Goal: Transaction & Acquisition: Purchase product/service

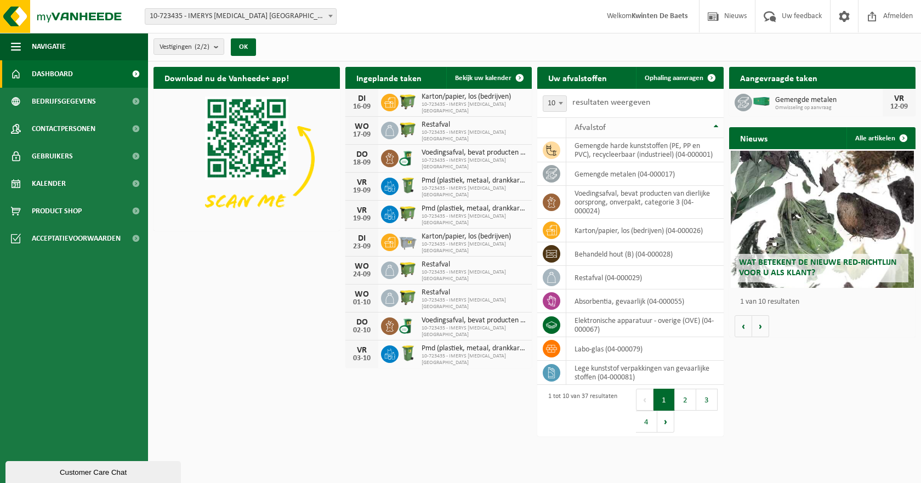
drag, startPoint x: 661, startPoint y: 73, endPoint x: 659, endPoint y: 136, distance: 63.1
click at [661, 75] on span "Ophaling aanvragen" at bounding box center [673, 78] width 59 height 7
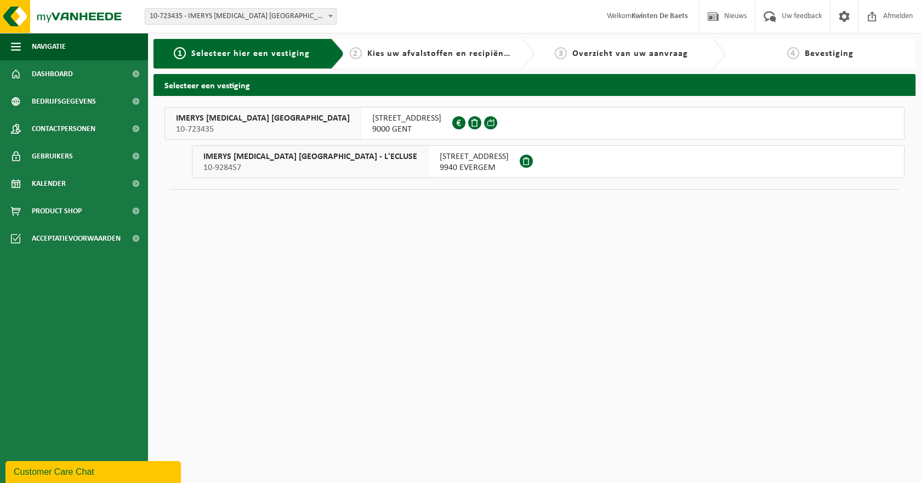
click at [247, 124] on span "10-723435" at bounding box center [263, 129] width 174 height 11
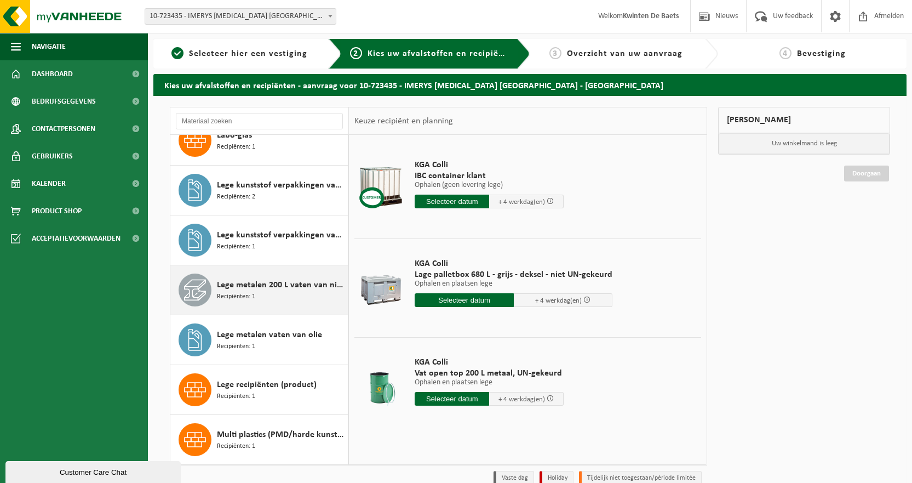
click at [235, 289] on span "Lege metalen 200 L vaten van niet gevaarlijke producten" at bounding box center [281, 284] width 128 height 13
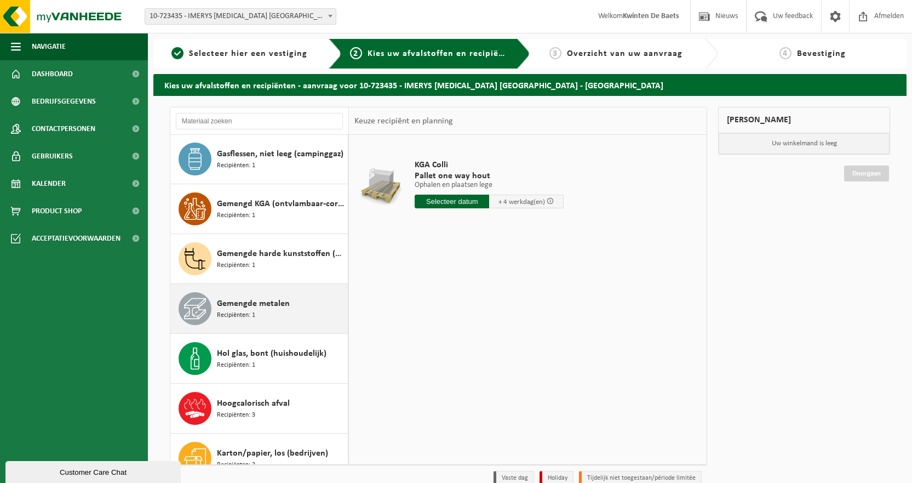
click at [237, 319] on span "Recipiënten: 1" at bounding box center [236, 315] width 38 height 10
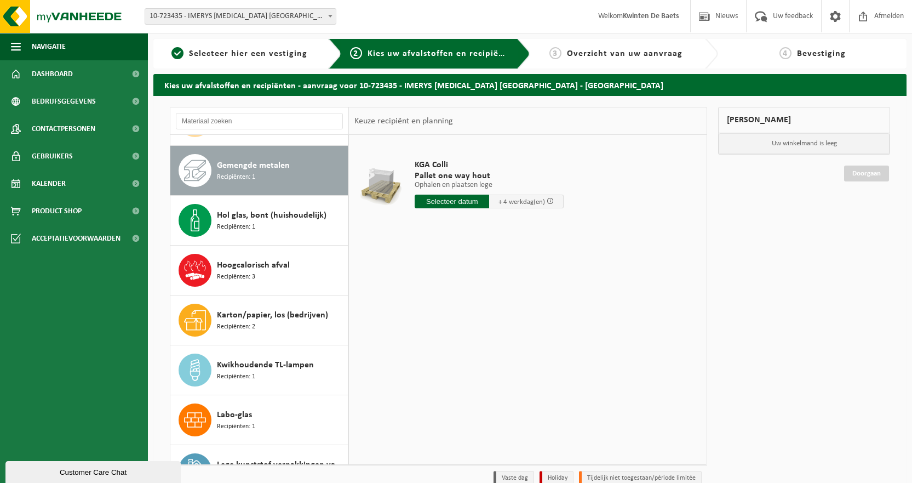
scroll to position [499, 0]
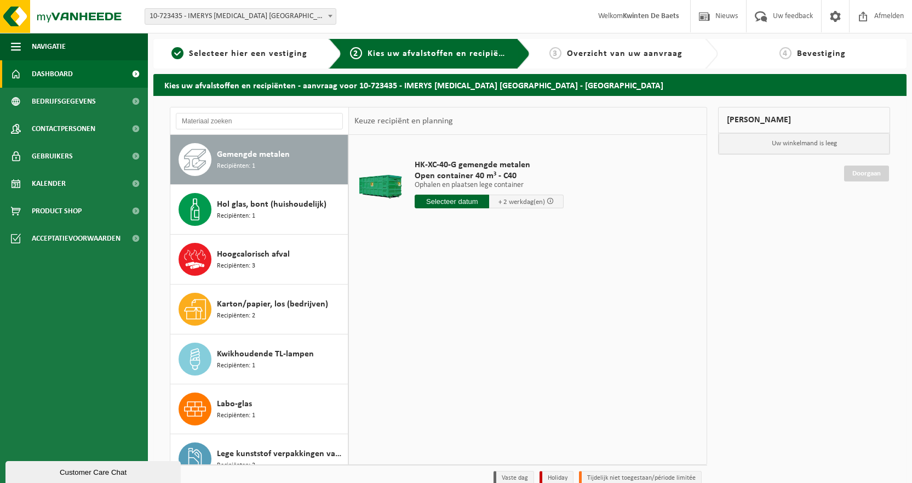
click at [61, 71] on span "Dashboard" at bounding box center [52, 73] width 41 height 27
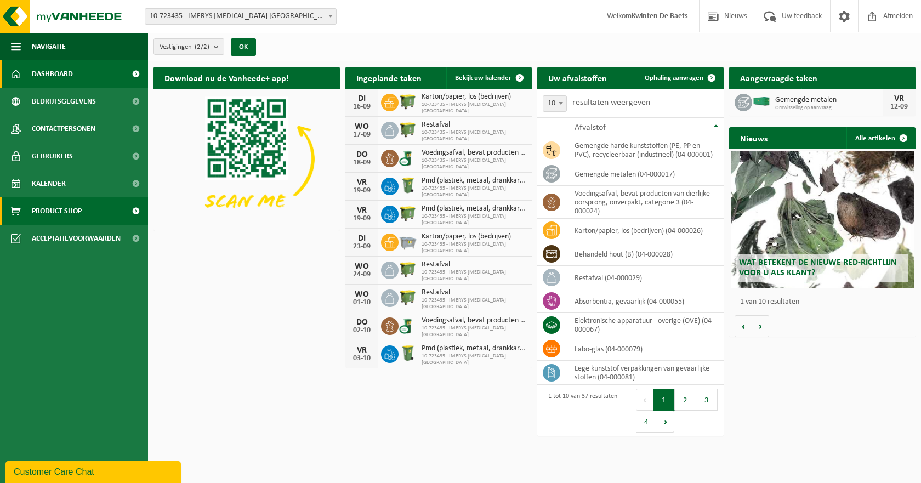
click at [73, 214] on span "Product Shop" at bounding box center [57, 210] width 50 height 27
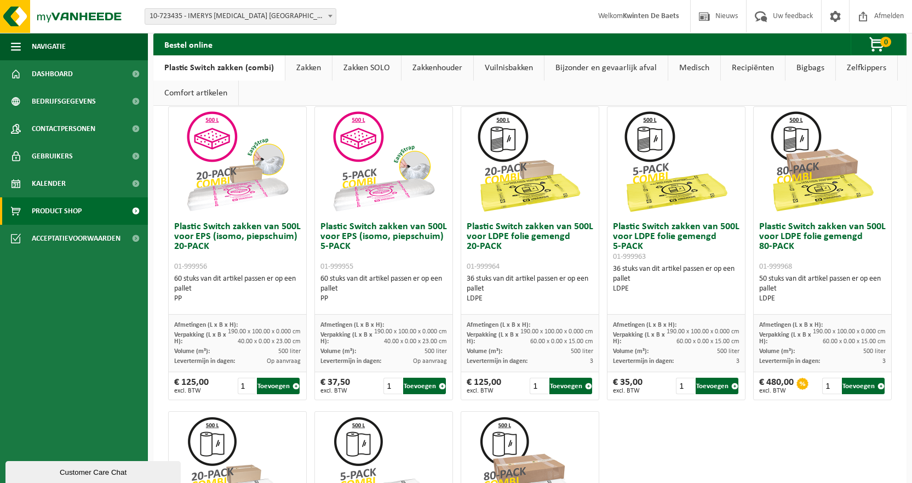
scroll to position [346, 0]
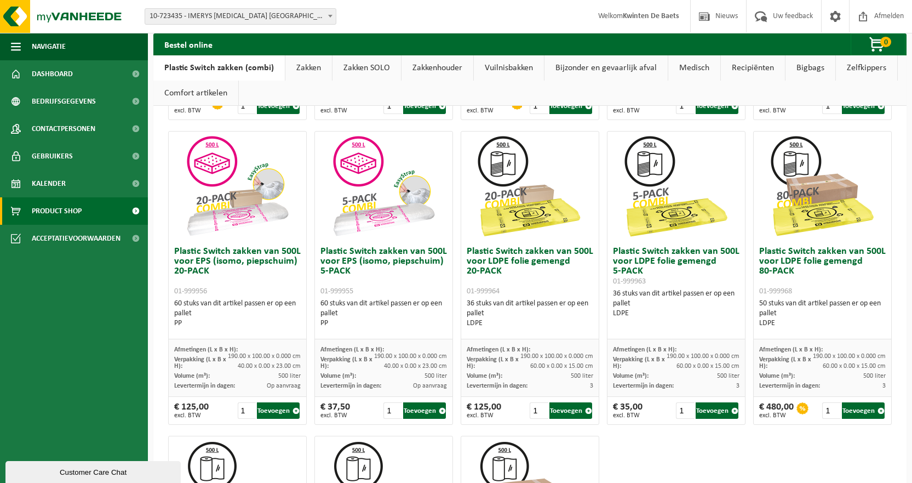
click at [648, 258] on h3 "Plastic Switch zakken van 500L voor LDPE folie gemengd 5-PACK 01-999963" at bounding box center [676, 266] width 127 height 39
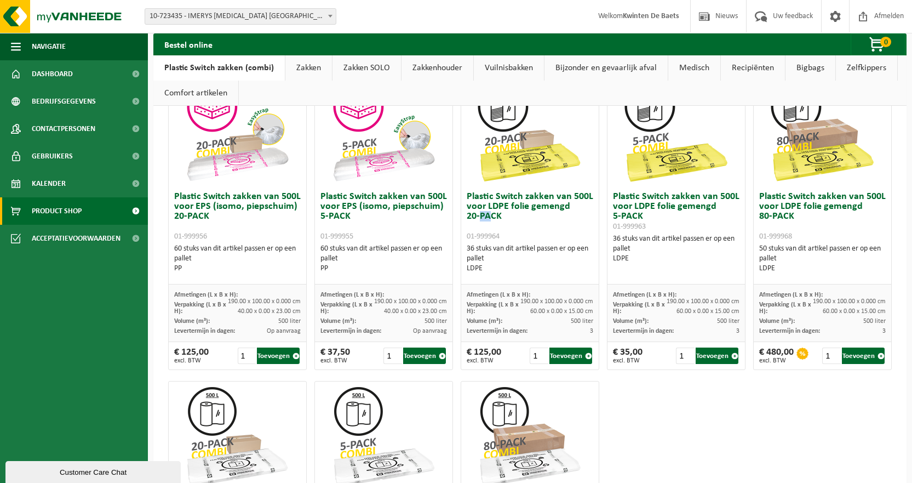
drag, startPoint x: 476, startPoint y: 216, endPoint x: 532, endPoint y: 236, distance: 58.8
click at [526, 235] on h3 "Plastic Switch zakken van 500L voor LDPE folie gemengd 20-PACK 01-999964" at bounding box center [530, 216] width 127 height 49
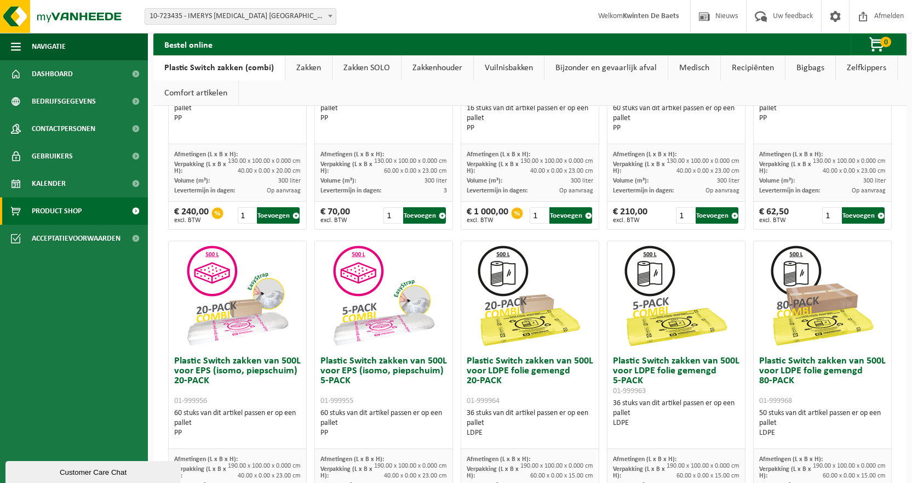
drag, startPoint x: 555, startPoint y: 356, endPoint x: 570, endPoint y: 354, distance: 15.4
click at [554, 356] on h3 "Plastic Switch zakken van 500L voor LDPE folie gemengd 20-PACK 01-999964" at bounding box center [530, 380] width 127 height 49
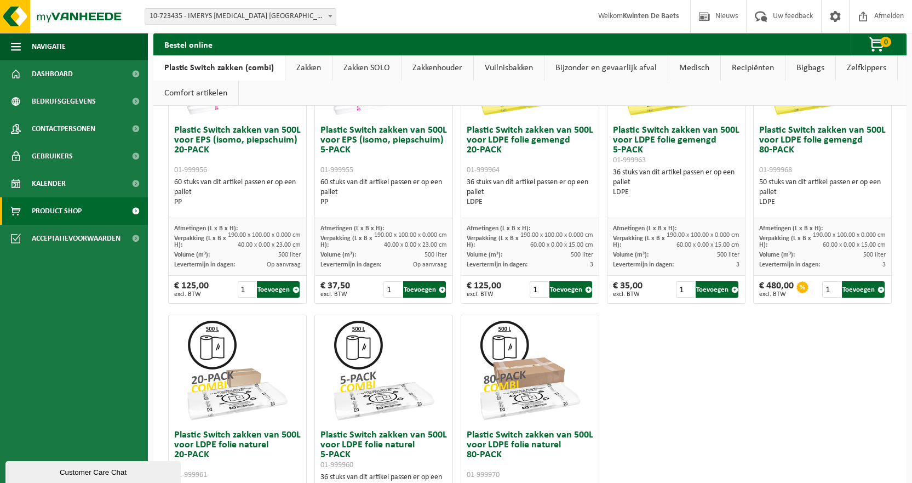
scroll to position [511, 0]
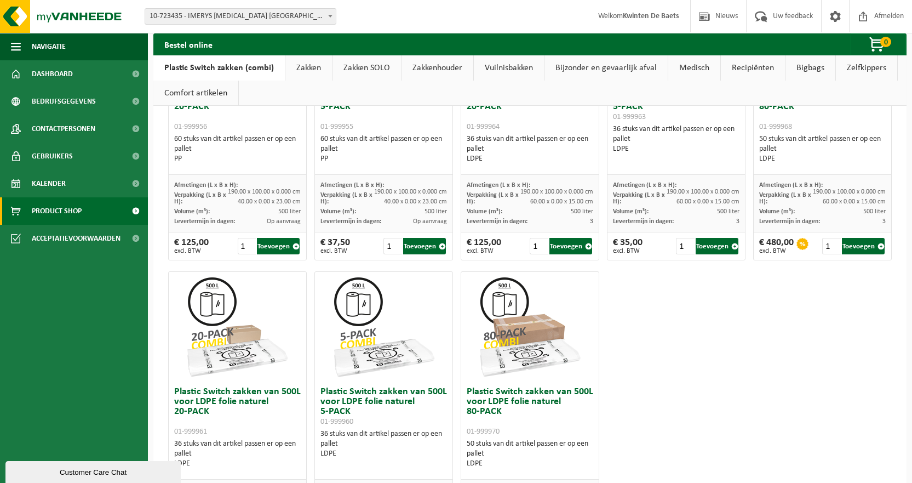
click at [493, 247] on div "€ 125,00 excl. BTW" at bounding box center [484, 246] width 35 height 16
click at [476, 238] on div "€ 125,00 excl. BTW" at bounding box center [484, 246] width 35 height 16
click at [501, 186] on span "Afmetingen (L x B x H):" at bounding box center [499, 185] width 64 height 7
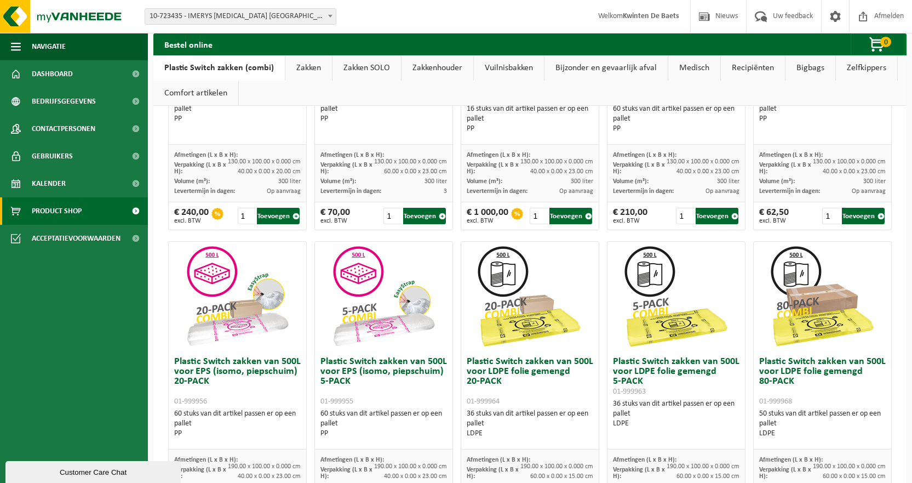
scroll to position [237, 0]
click at [650, 284] on img at bounding box center [676, 296] width 110 height 110
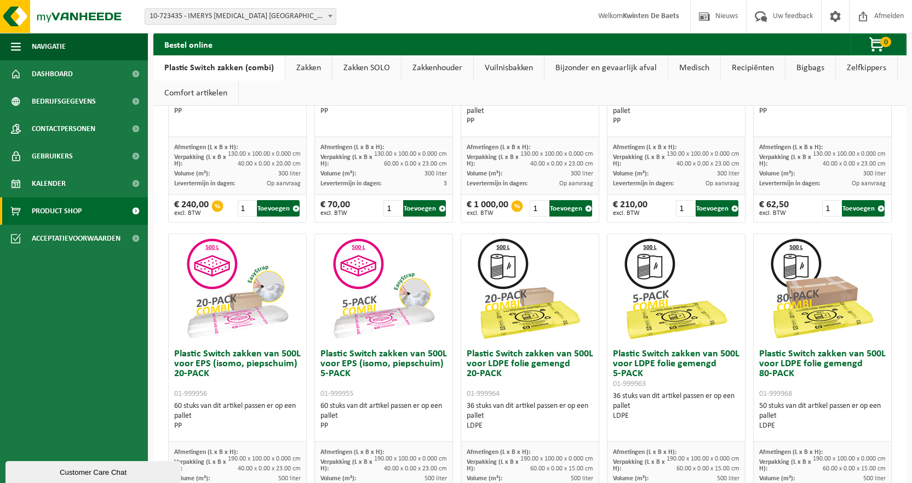
scroll to position [346, 0]
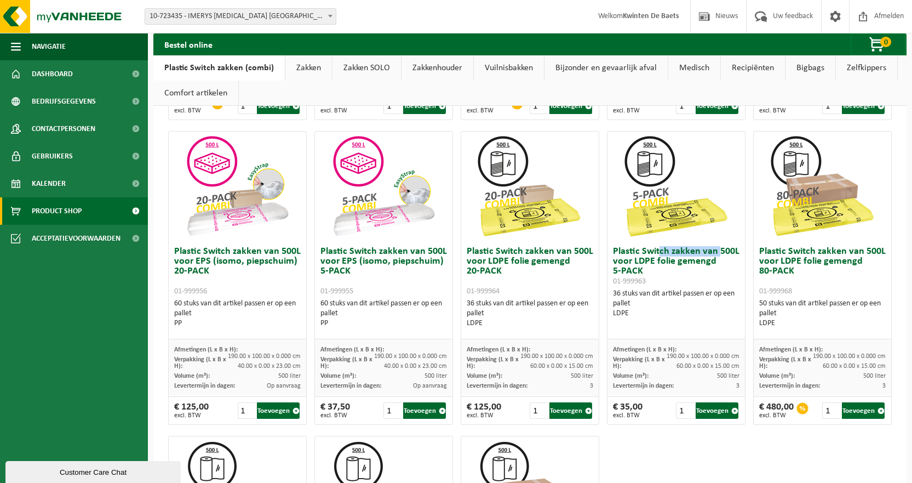
drag, startPoint x: 655, startPoint y: 248, endPoint x: 722, endPoint y: 254, distance: 66.6
click at [720, 255] on h3 "Plastic Switch zakken van 500L voor LDPE folie gemengd 5-PACK 01-999963" at bounding box center [676, 266] width 127 height 39
click at [656, 266] on h3 "Plastic Switch zakken van 500L voor LDPE folie gemengd 5-PACK 01-999963" at bounding box center [676, 266] width 127 height 39
drag, startPoint x: 626, startPoint y: 306, endPoint x: 618, endPoint y: 294, distance: 14.6
click at [618, 294] on div "36 stuks van dit artikel passen er op een pallet LDPE" at bounding box center [676, 304] width 127 height 30
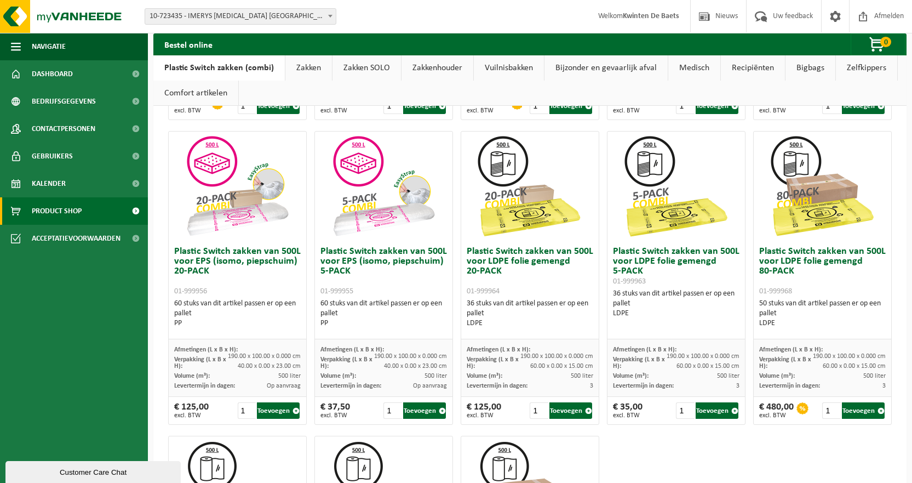
click at [649, 219] on img at bounding box center [676, 187] width 110 height 110
click at [637, 253] on h3 "Plastic Switch zakken van 500L voor LDPE folie gemengd 5-PACK 01-999963" at bounding box center [676, 266] width 127 height 39
click at [311, 71] on link "Zakken" at bounding box center [308, 67] width 47 height 25
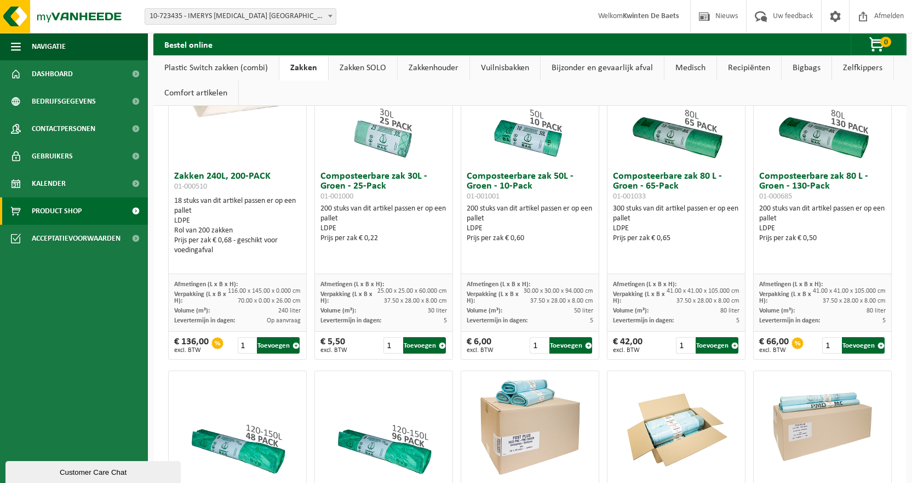
scroll to position [401, 0]
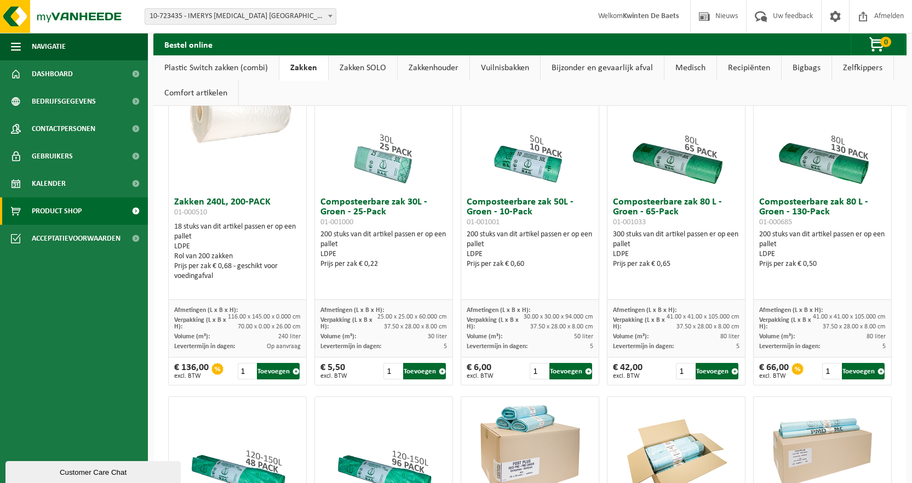
click at [214, 66] on link "Plastic Switch zakken (combi)" at bounding box center [215, 67] width 125 height 25
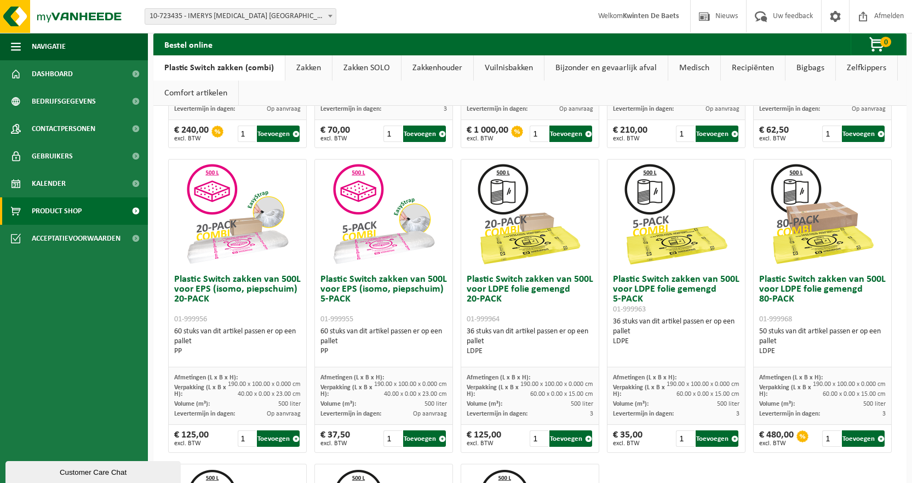
scroll to position [292, 0]
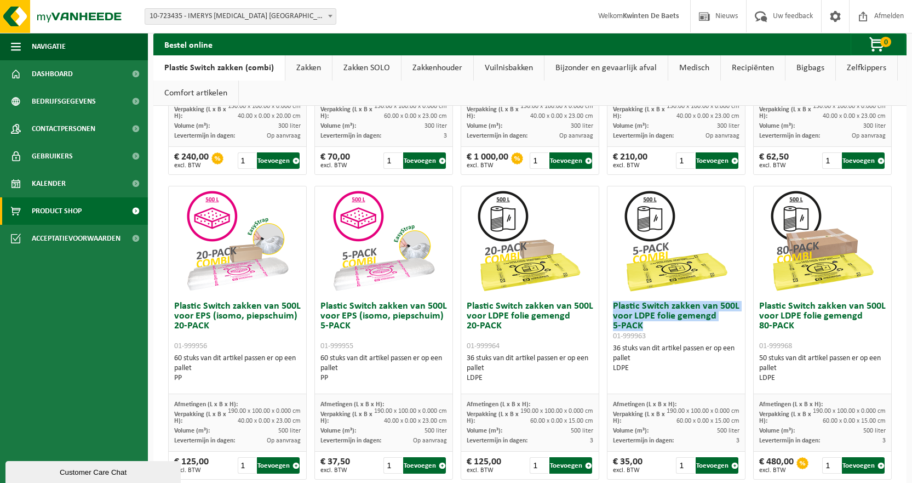
drag, startPoint x: 621, startPoint y: 313, endPoint x: 606, endPoint y: 300, distance: 20.2
click at [608, 300] on div "Plastic Switch zakken van 500L voor LDPE folie gemengd 5-PACK 01-999963 36 stuk…" at bounding box center [677, 345] width 138 height 98
click at [615, 346] on div "36 stuks van dit artikel passen er op een pallet LDPE" at bounding box center [676, 359] width 127 height 30
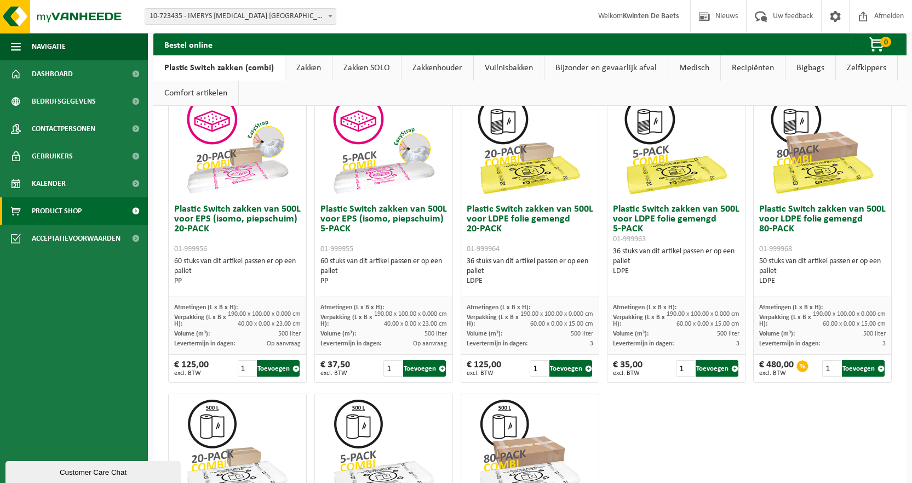
scroll to position [401, 0]
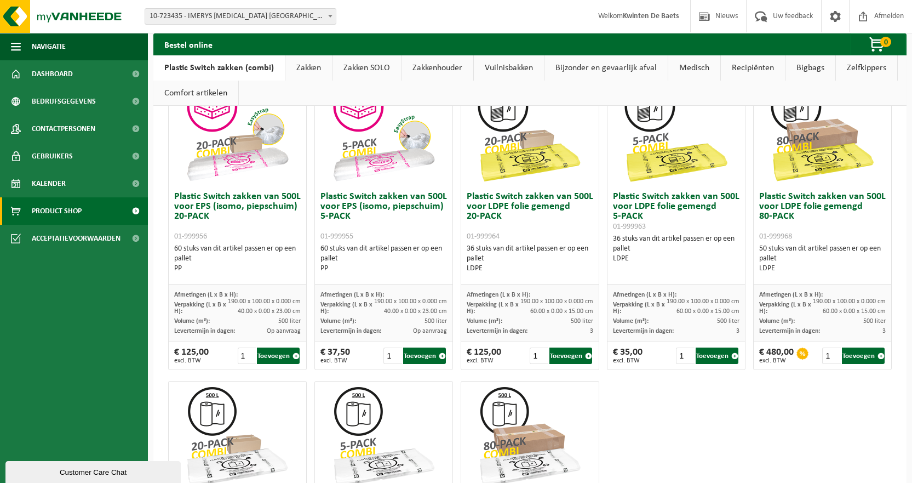
click at [621, 362] on span "excl. BTW" at bounding box center [628, 360] width 30 height 7
click at [650, 176] on img at bounding box center [676, 132] width 110 height 110
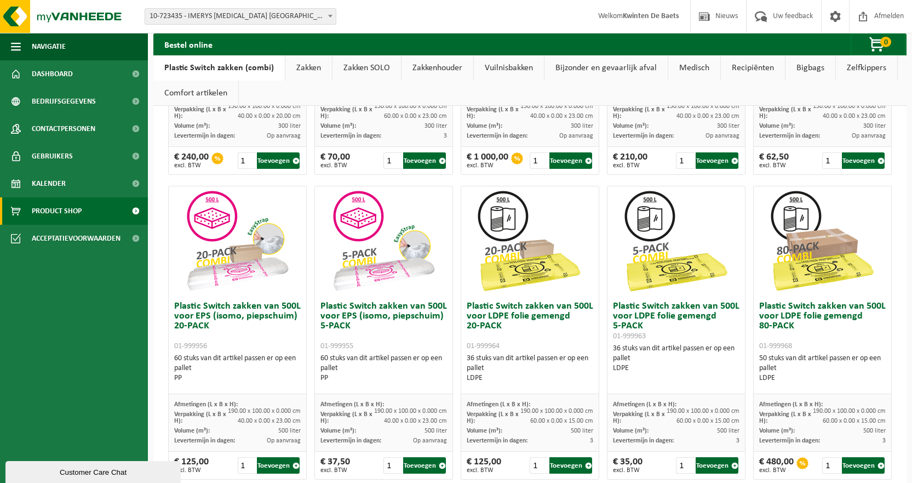
scroll to position [346, 0]
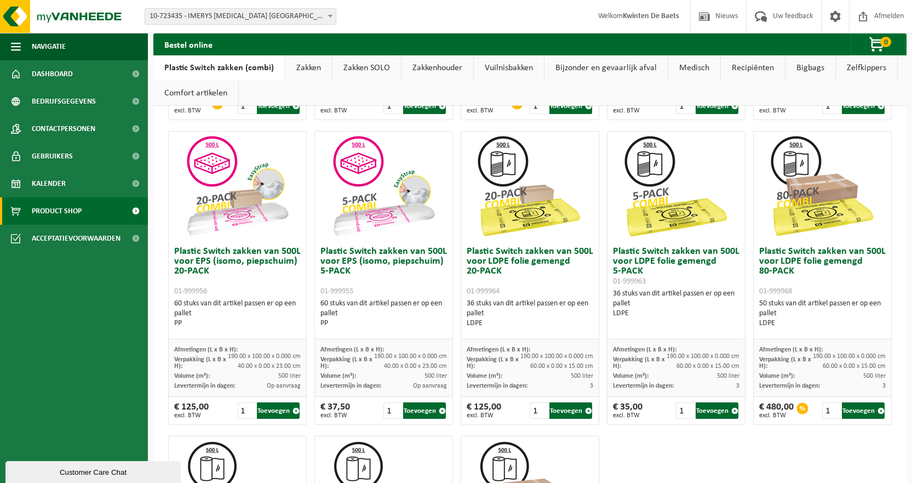
click at [649, 216] on img at bounding box center [676, 187] width 110 height 110
drag, startPoint x: 672, startPoint y: 352, endPoint x: 681, endPoint y: 352, distance: 8.8
click at [681, 352] on div "Afmetingen (L x B x H): 190.00 x 100.00 x 0.000 cm" at bounding box center [676, 350] width 127 height 10
click at [689, 358] on span "190.00 x 100.00 x 0.000 cm" at bounding box center [703, 356] width 73 height 7
drag, startPoint x: 669, startPoint y: 367, endPoint x: 689, endPoint y: 367, distance: 19.7
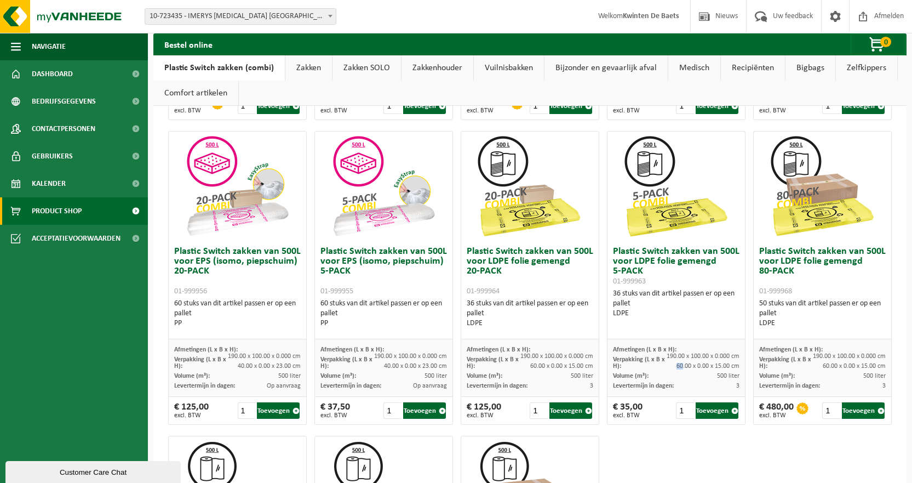
click at [680, 366] on div "Verpakking (L x B x H): 60.00 x 0.00 x 15.00 cm" at bounding box center [676, 363] width 127 height 16
click at [700, 362] on div "Verpakking (L x B x H): 60.00 x 0.00 x 15.00 cm" at bounding box center [676, 363] width 127 height 16
drag, startPoint x: 636, startPoint y: 376, endPoint x: 685, endPoint y: 374, distance: 48.8
click at [658, 374] on div "Volume (m³): 500 liter" at bounding box center [676, 376] width 127 height 10
click at [694, 374] on div "Volume (m³): 500 liter" at bounding box center [676, 376] width 127 height 10
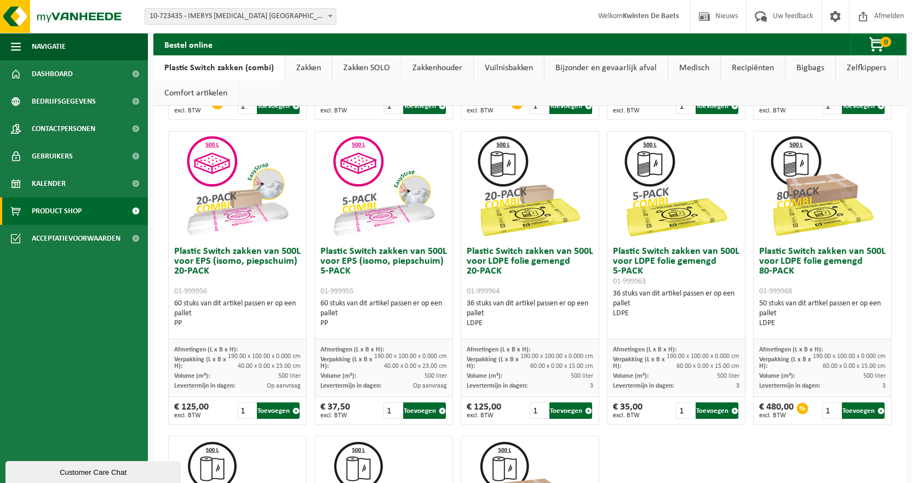
drag, startPoint x: 702, startPoint y: 374, endPoint x: 711, endPoint y: 374, distance: 8.2
click at [711, 374] on div "Volume (m³): 500 liter" at bounding box center [676, 376] width 127 height 10
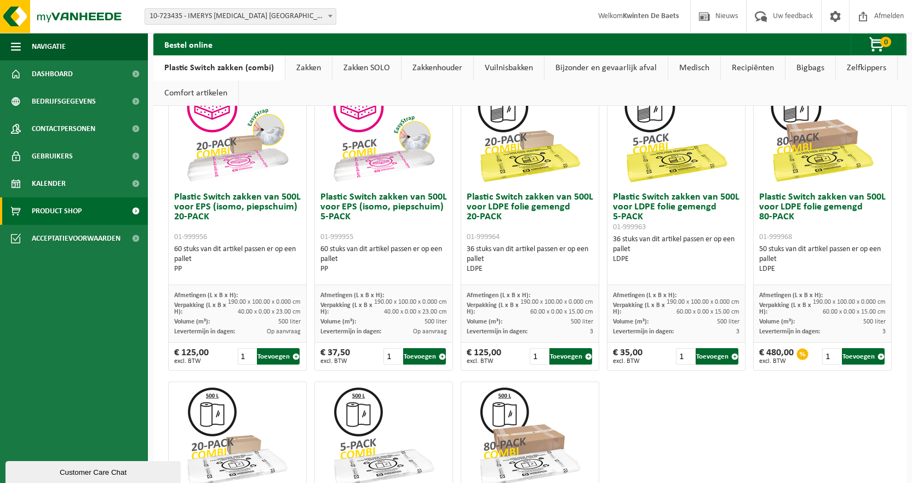
scroll to position [401, 0]
click at [709, 353] on button "Toevoegen" at bounding box center [717, 355] width 43 height 16
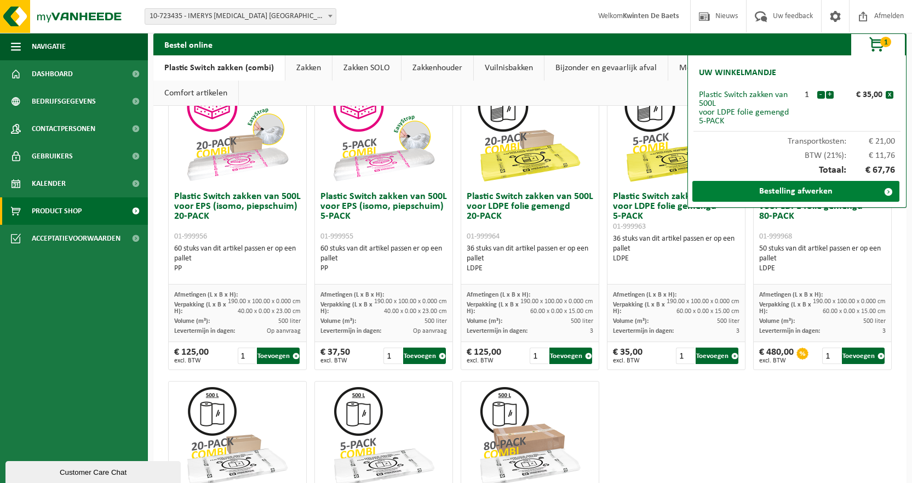
click at [753, 193] on link "Bestelling afwerken" at bounding box center [796, 191] width 207 height 21
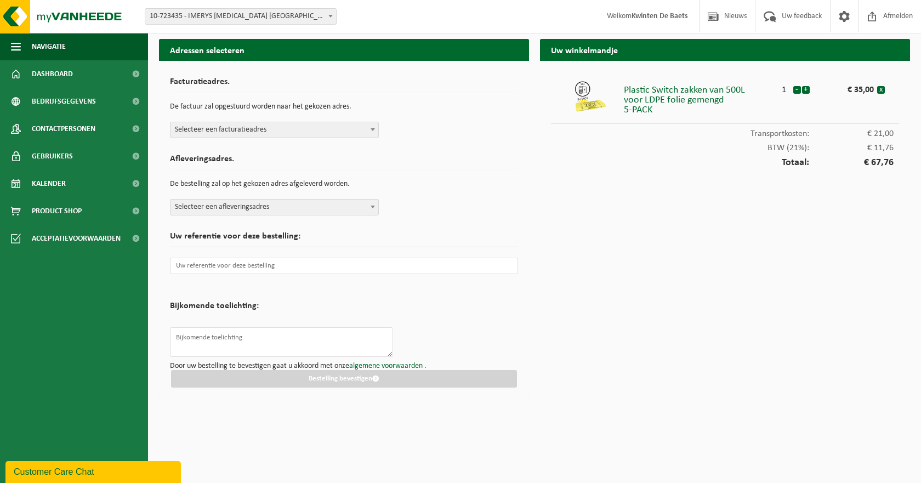
click at [300, 129] on span "Selecteer een facturatieadres" at bounding box center [274, 129] width 208 height 15
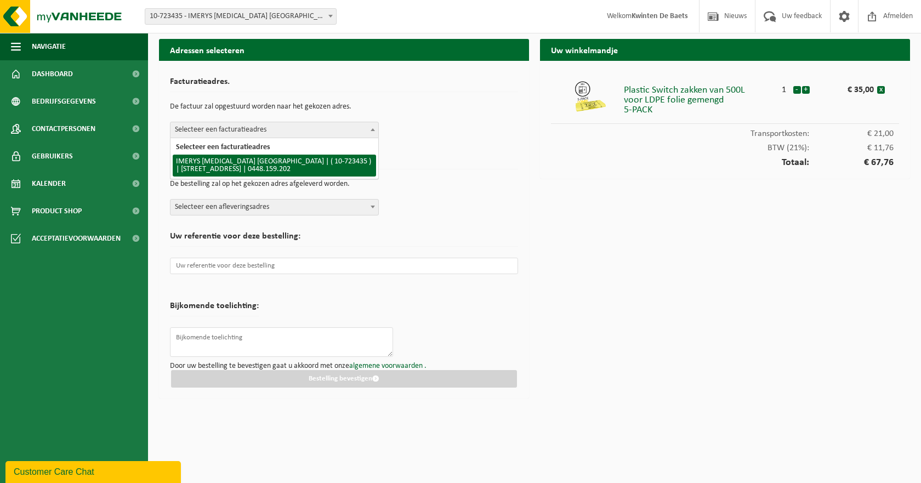
select select "103275"
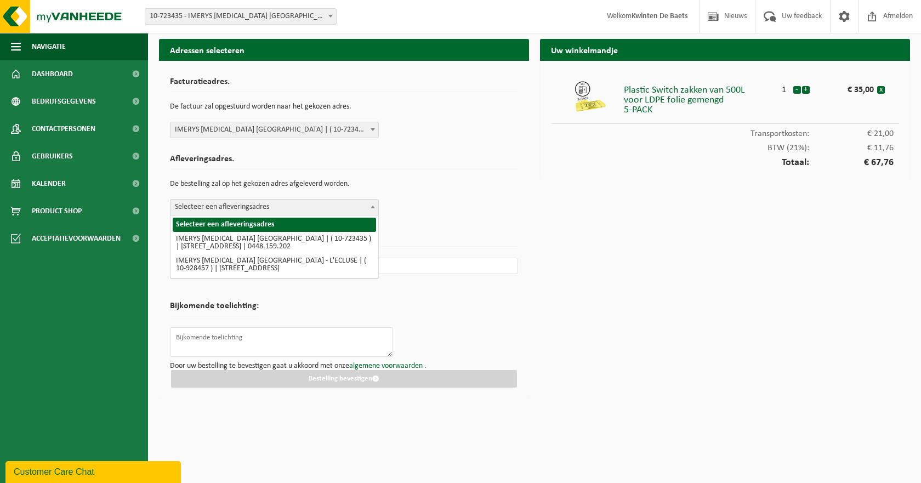
click at [298, 207] on span "Selecteer een afleveringsadres" at bounding box center [274, 206] width 208 height 15
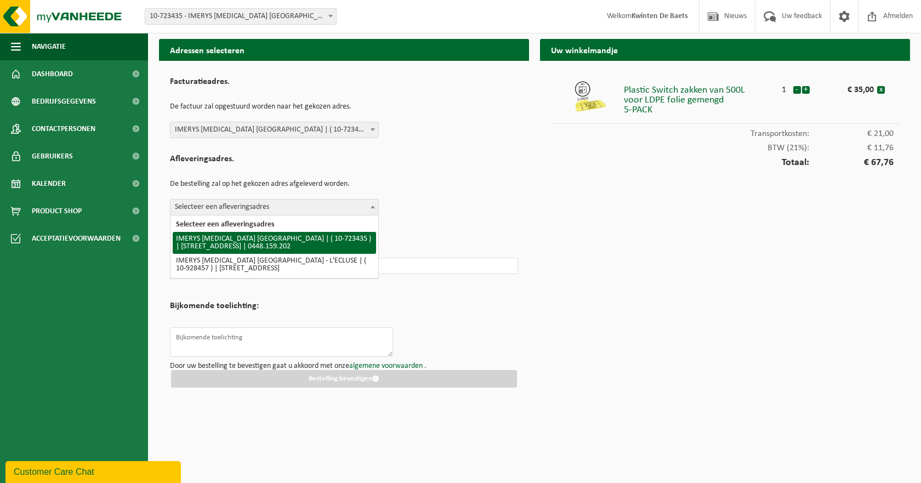
select select "103275"
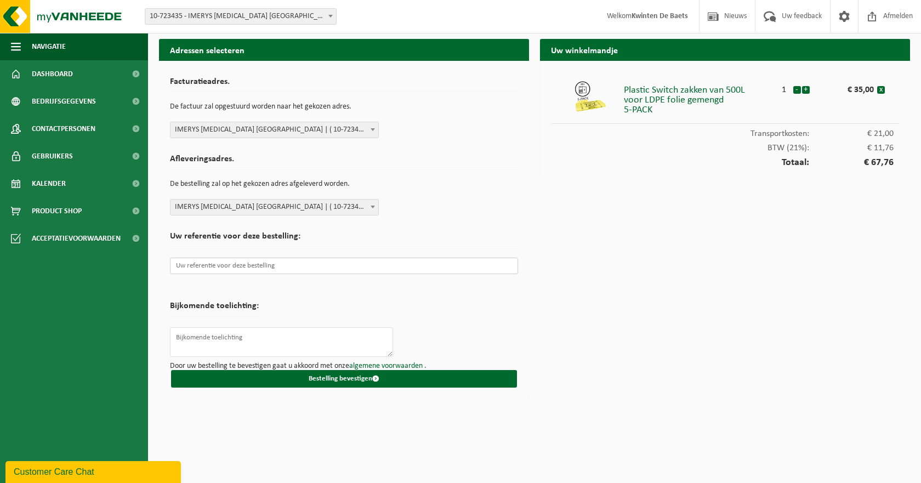
click at [265, 270] on input "text" at bounding box center [344, 266] width 348 height 16
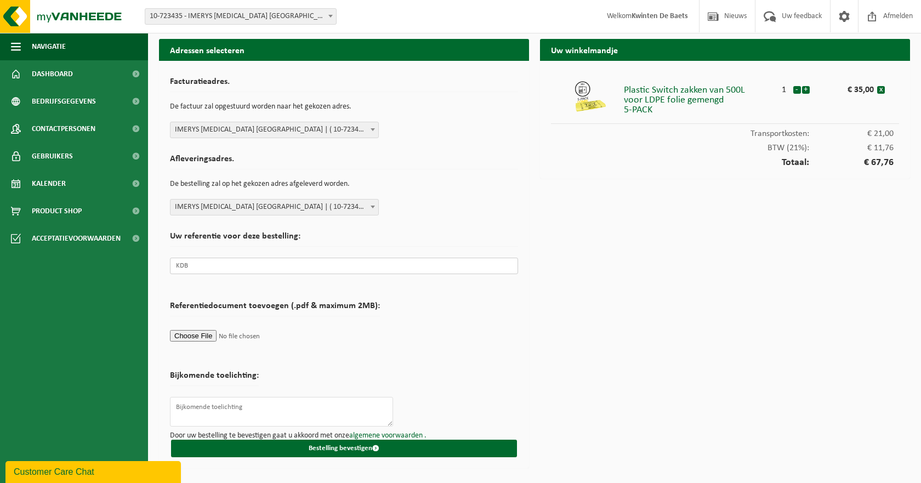
type input "KDB"
click at [503, 352] on form "Facturatieadres. De factuur zal opgestuurd worden naar het gekozen adres. Selec…" at bounding box center [344, 264] width 348 height 385
click at [241, 410] on textarea at bounding box center [281, 412] width 223 height 30
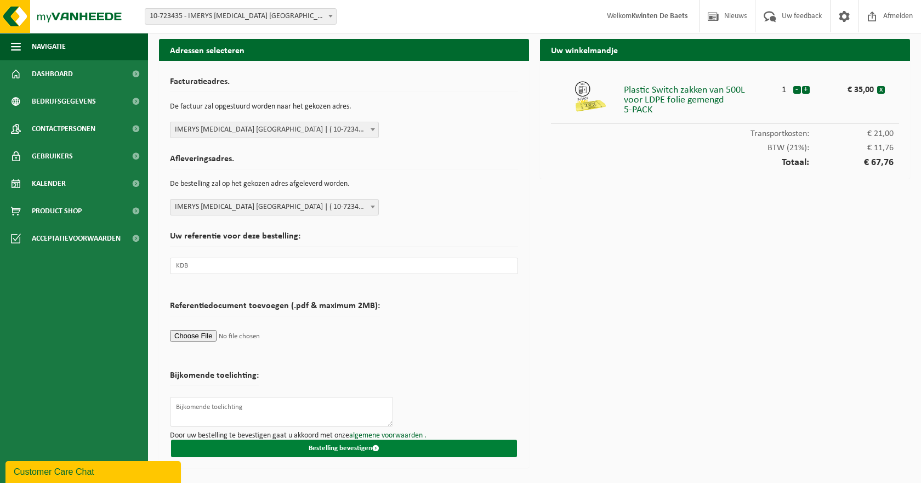
click at [332, 450] on button "Bestelling bevestigen" at bounding box center [344, 448] width 346 height 18
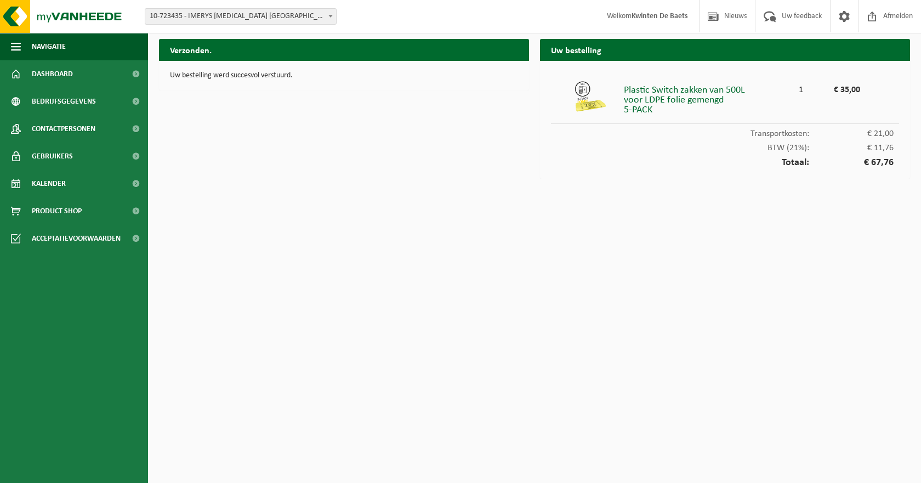
click at [655, 102] on div "Plastic Switch zakken van 500L voor LDPE folie gemengd 5-PACK" at bounding box center [708, 97] width 169 height 35
click at [65, 24] on img at bounding box center [66, 16] width 132 height 33
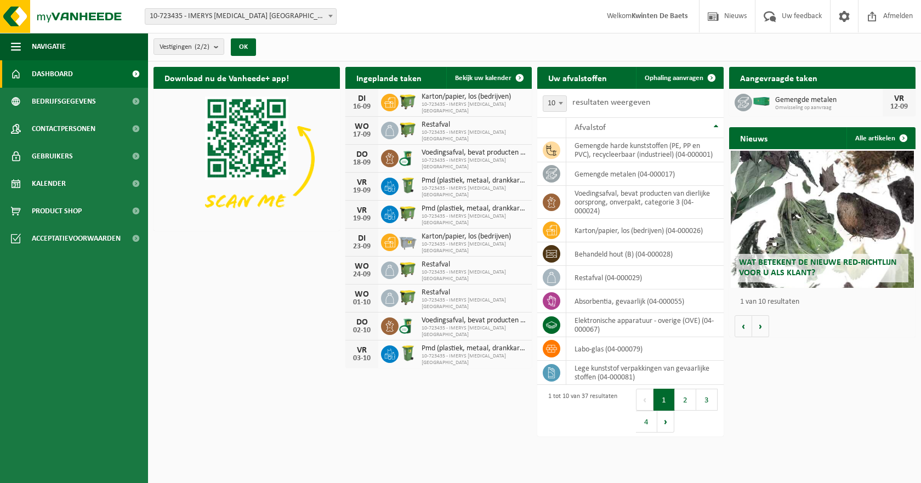
click at [523, 437] on html "Vestiging: 10-723435 - IMERYS TALC BELGIUM - GENT 10-928457 - IMERYS TALC BELGI…" at bounding box center [460, 241] width 921 height 483
click at [669, 81] on span "Ophaling aanvragen" at bounding box center [673, 78] width 59 height 7
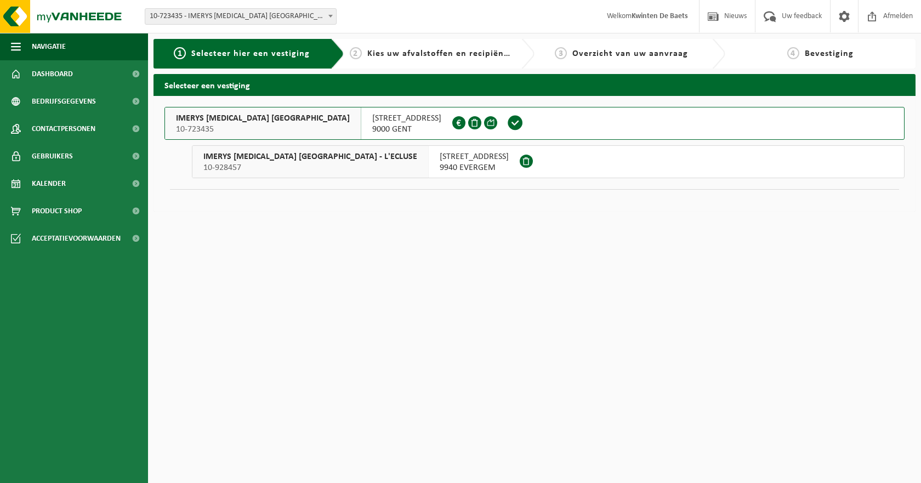
click at [227, 116] on span "IMERYS TALC BELGIUM" at bounding box center [263, 118] width 174 height 11
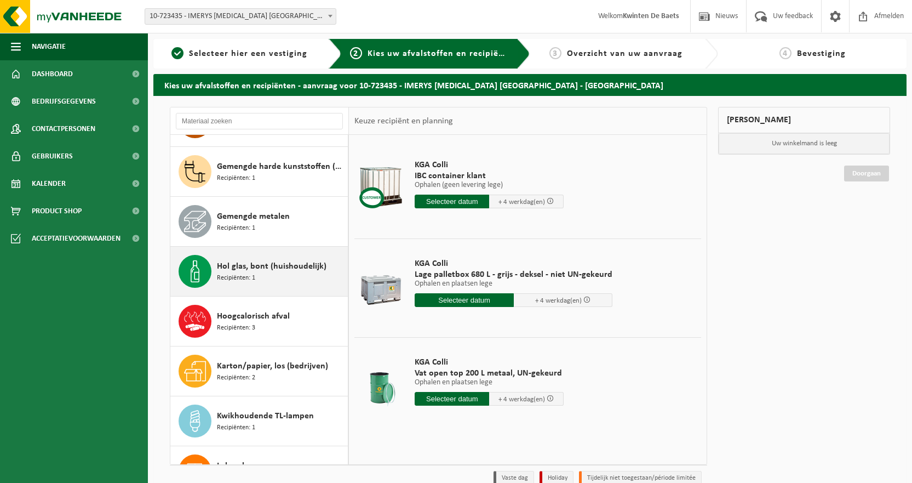
scroll to position [321, 0]
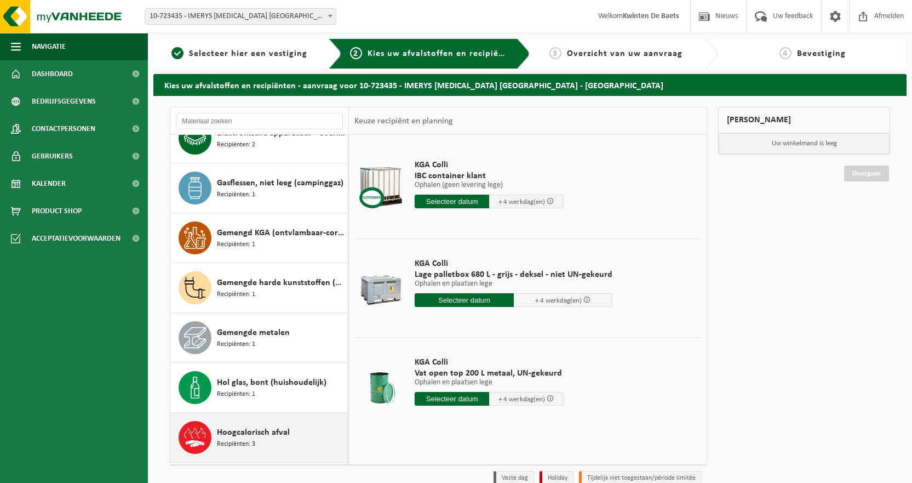
click at [246, 447] on span "Recipiënten: 3" at bounding box center [236, 444] width 38 height 10
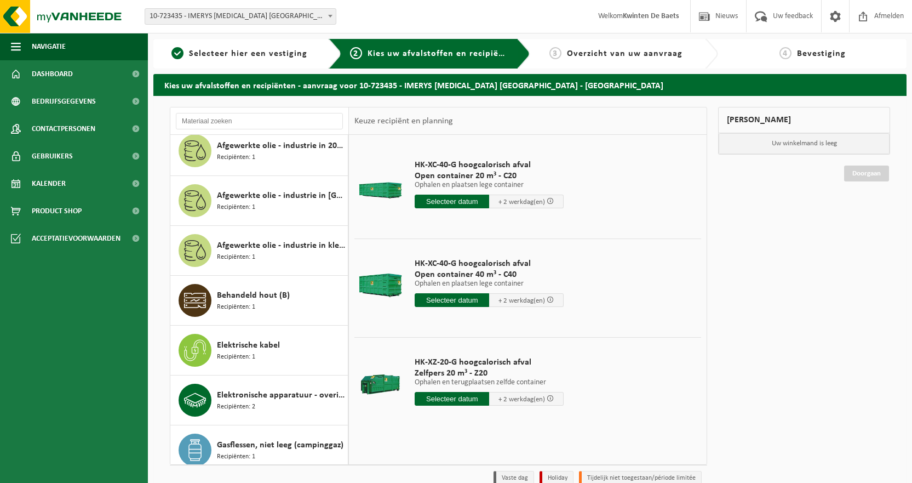
scroll to position [164, 0]
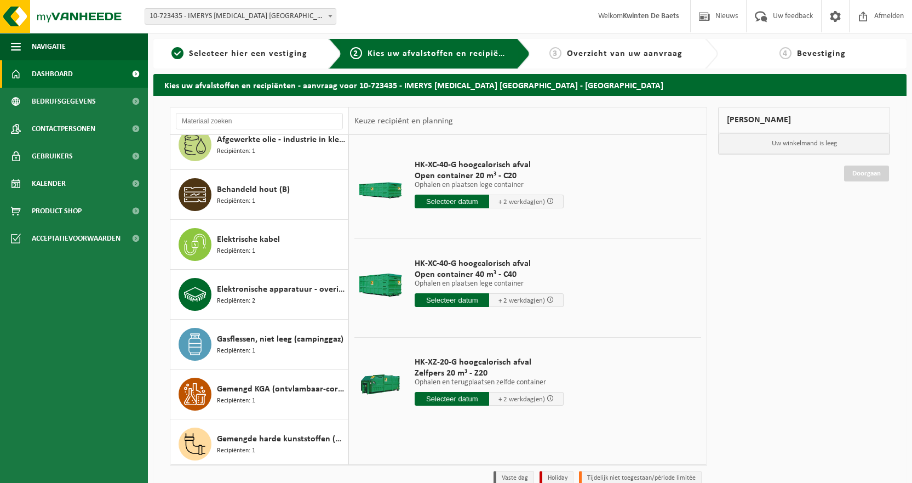
click at [48, 73] on span "Dashboard" at bounding box center [52, 73] width 41 height 27
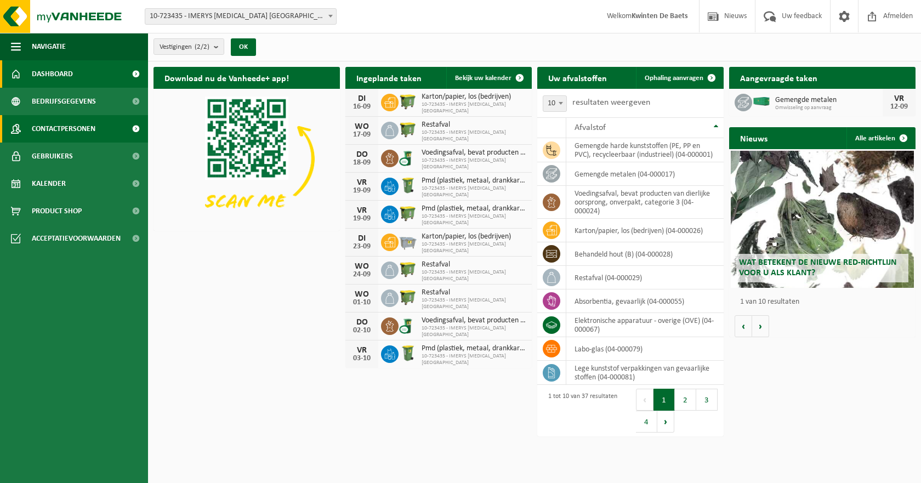
click at [71, 129] on span "Contactpersonen" at bounding box center [64, 128] width 64 height 27
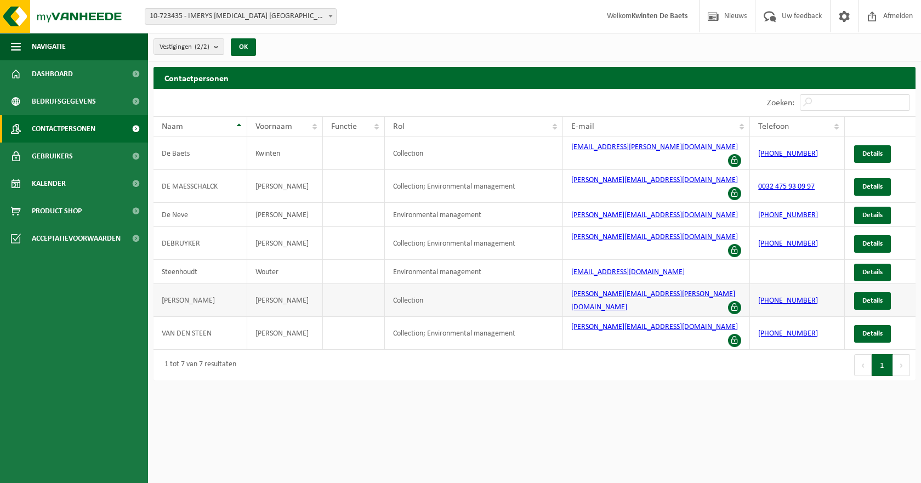
click at [412, 284] on td "Collection" at bounding box center [474, 300] width 179 height 33
drag, startPoint x: 395, startPoint y: 263, endPoint x: 460, endPoint y: 283, distance: 68.8
click at [460, 283] on tbody "De Baets Kwinten Collection kwinten.debaets@imerys.com +32479993263 Details DE …" at bounding box center [534, 243] width 762 height 213
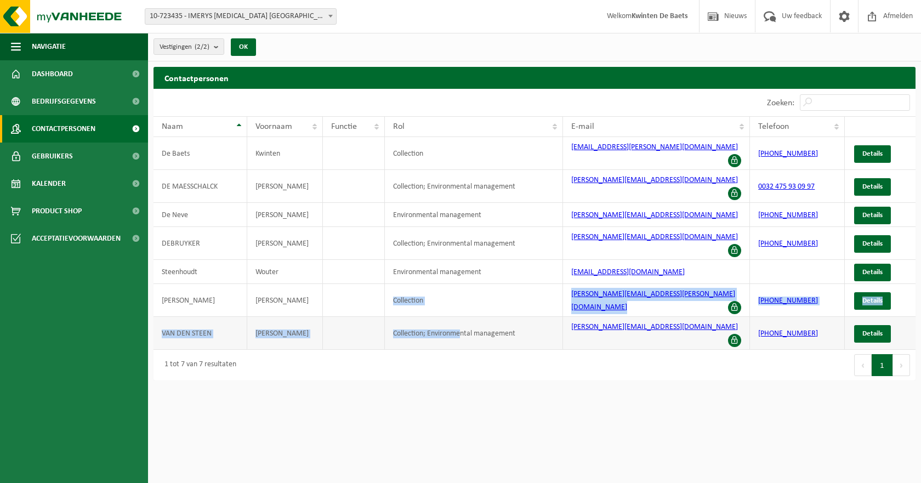
click at [415, 317] on td "Collection; Environmental management" at bounding box center [474, 333] width 179 height 33
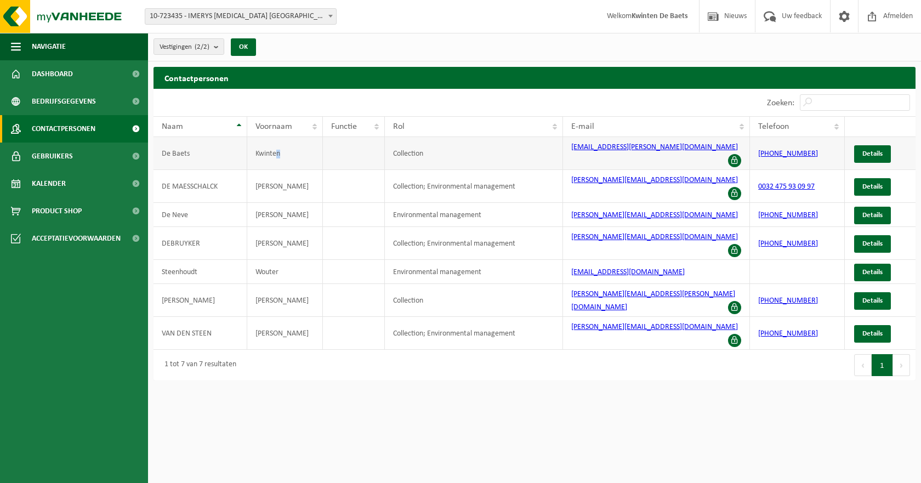
drag, startPoint x: 312, startPoint y: 153, endPoint x: 393, endPoint y: 155, distance: 81.1
click at [378, 157] on tr "De Baets Kwinten Collection kwinten.debaets@imerys.com +32479993263 Details" at bounding box center [534, 153] width 762 height 33
drag, startPoint x: 408, startPoint y: 156, endPoint x: 403, endPoint y: 169, distance: 14.8
click at [406, 161] on tbody "De Baets Kwinten Collection kwinten.debaets@imerys.com +32479993263 Details DE …" at bounding box center [534, 243] width 762 height 213
click at [414, 203] on td "Environmental management" at bounding box center [474, 215] width 179 height 24
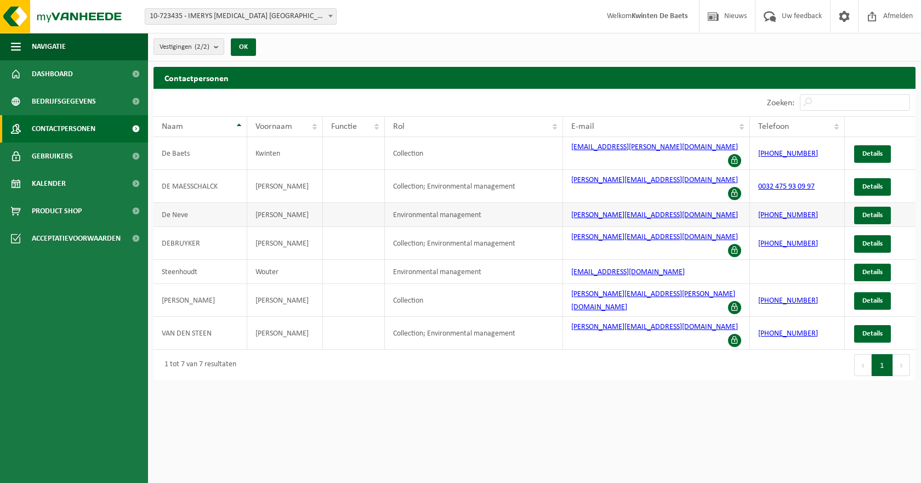
drag, startPoint x: 425, startPoint y: 181, endPoint x: 435, endPoint y: 192, distance: 14.7
click at [432, 188] on tbody "De Baets Kwinten Collection kwinten.debaets@imerys.com +32479993263 Details DE …" at bounding box center [534, 243] width 762 height 213
click at [426, 229] on td "Collection; Environmental management" at bounding box center [474, 243] width 179 height 33
drag, startPoint x: 199, startPoint y: 248, endPoint x: 202, endPoint y: 237, distance: 11.8
click at [199, 260] on td "Steenhoudt" at bounding box center [200, 272] width 94 height 24
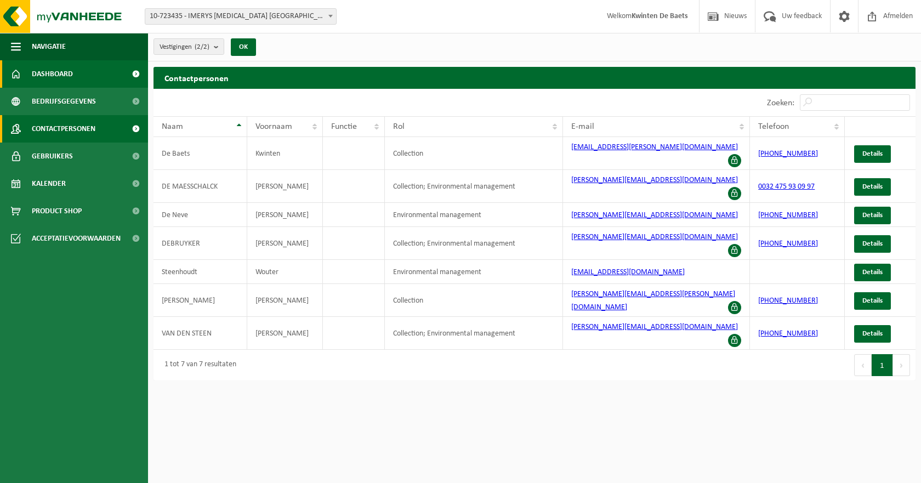
click at [46, 74] on span "Dashboard" at bounding box center [52, 73] width 41 height 27
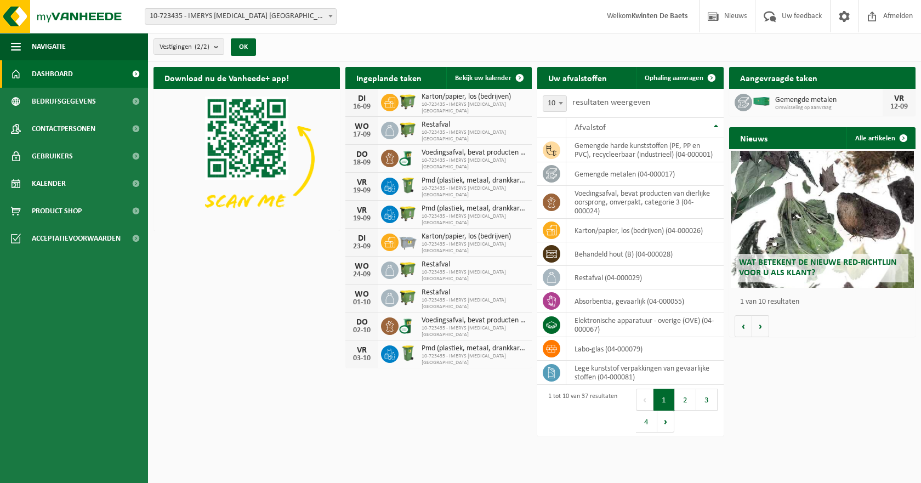
click at [245, 130] on img at bounding box center [246, 159] width 186 height 140
click at [42, 17] on img at bounding box center [66, 16] width 132 height 33
click at [14, 21] on img at bounding box center [66, 16] width 132 height 33
click at [757, 50] on div "Vestigingen (2/2) Alles selecteren Alles deselecteren Actieve selecteren IMERYS…" at bounding box center [534, 47] width 773 height 28
